Goal: Navigation & Orientation: Find specific page/section

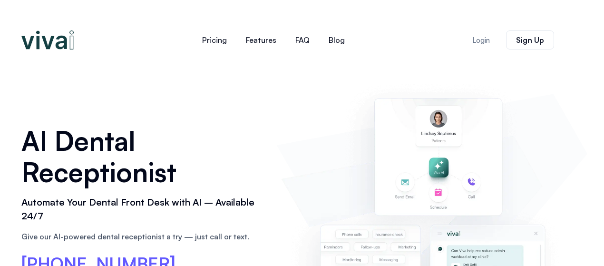
click at [38, 43] on img at bounding box center [47, 39] width 52 height 19
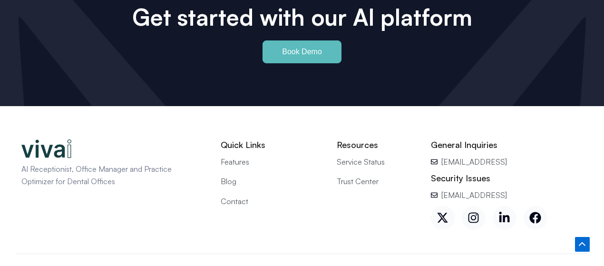
scroll to position [4357, 0]
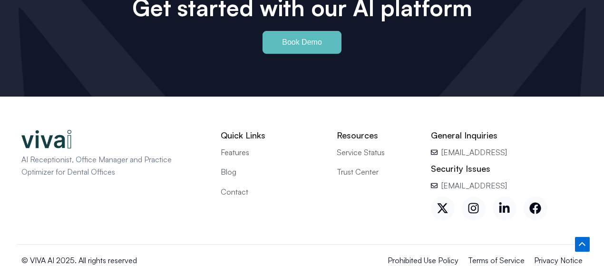
click at [230, 166] on span "Blog" at bounding box center [229, 172] width 16 height 12
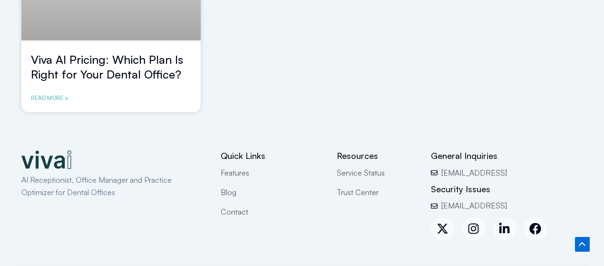
scroll to position [966, 0]
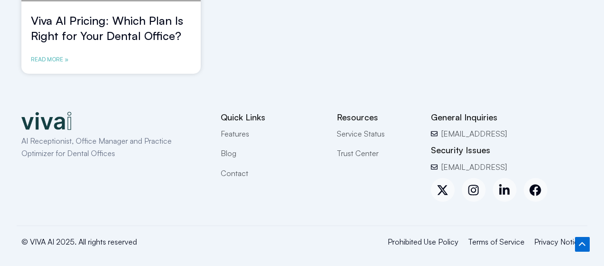
click at [234, 172] on span "Contact" at bounding box center [235, 173] width 28 height 12
click at [493, 240] on span "Terms of Service" at bounding box center [496, 241] width 57 height 12
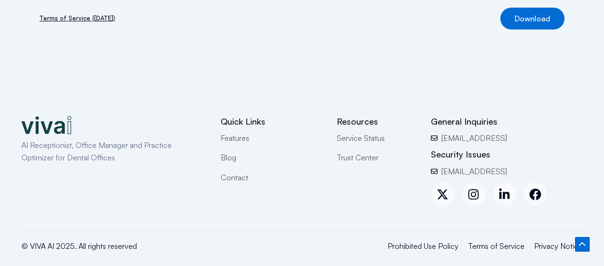
scroll to position [205, 0]
